Goal: Task Accomplishment & Management: Use online tool/utility

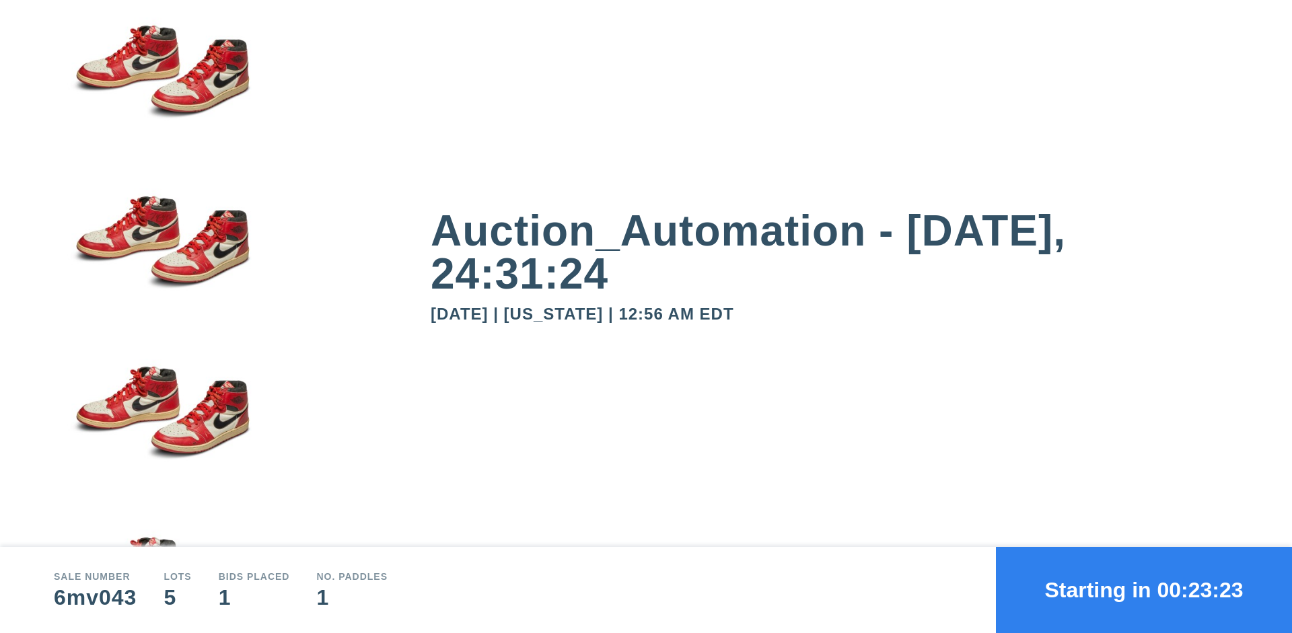
click at [1144, 590] on button "Starting in 00:23:23" at bounding box center [1144, 590] width 296 height 86
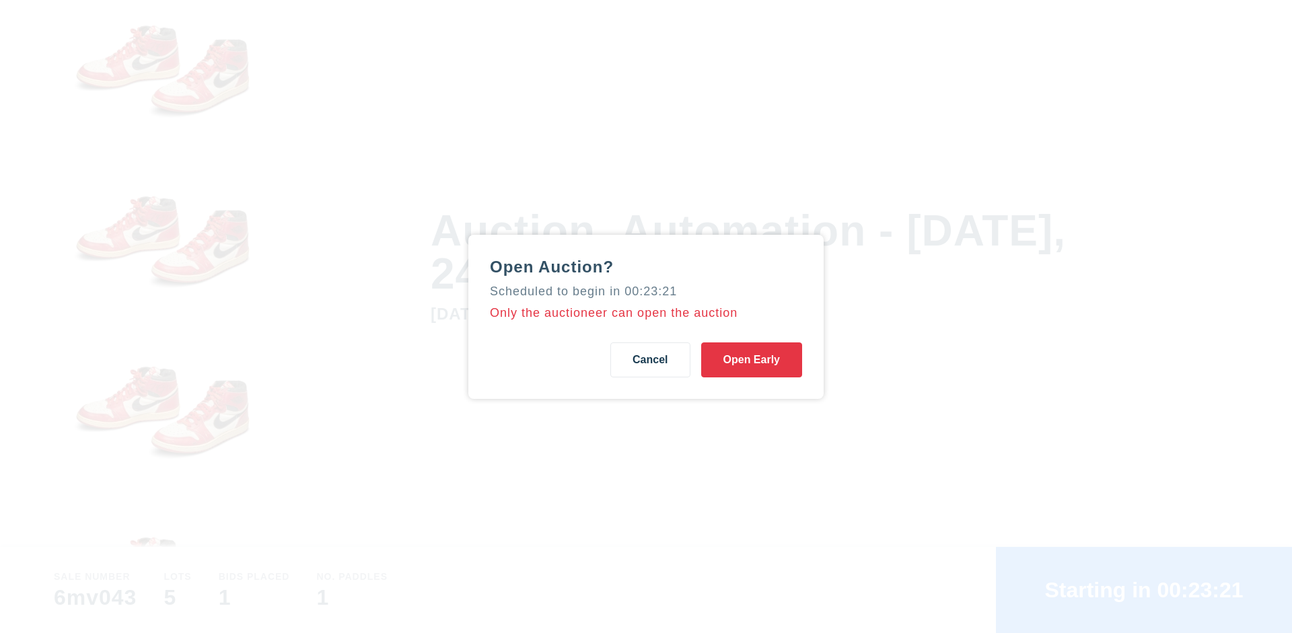
click at [752, 359] on button "Open Early" at bounding box center [751, 359] width 101 height 35
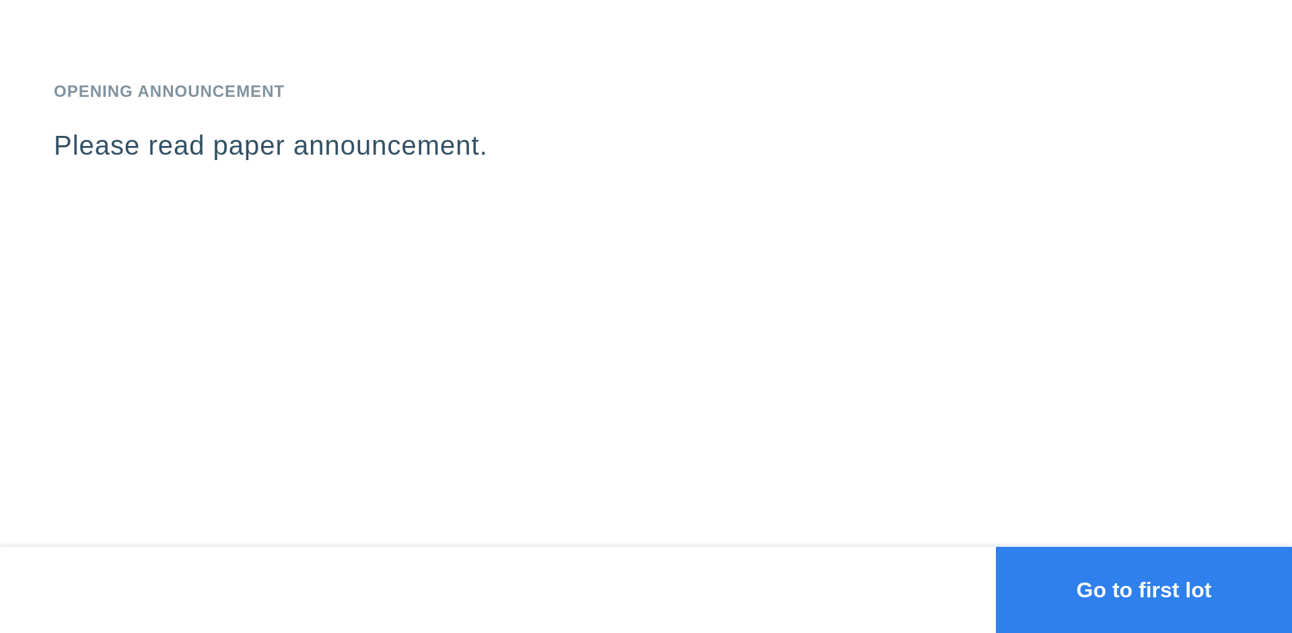
click at [1144, 590] on button "Go to first lot" at bounding box center [1144, 590] width 296 height 86
